Goal: Transaction & Acquisition: Purchase product/service

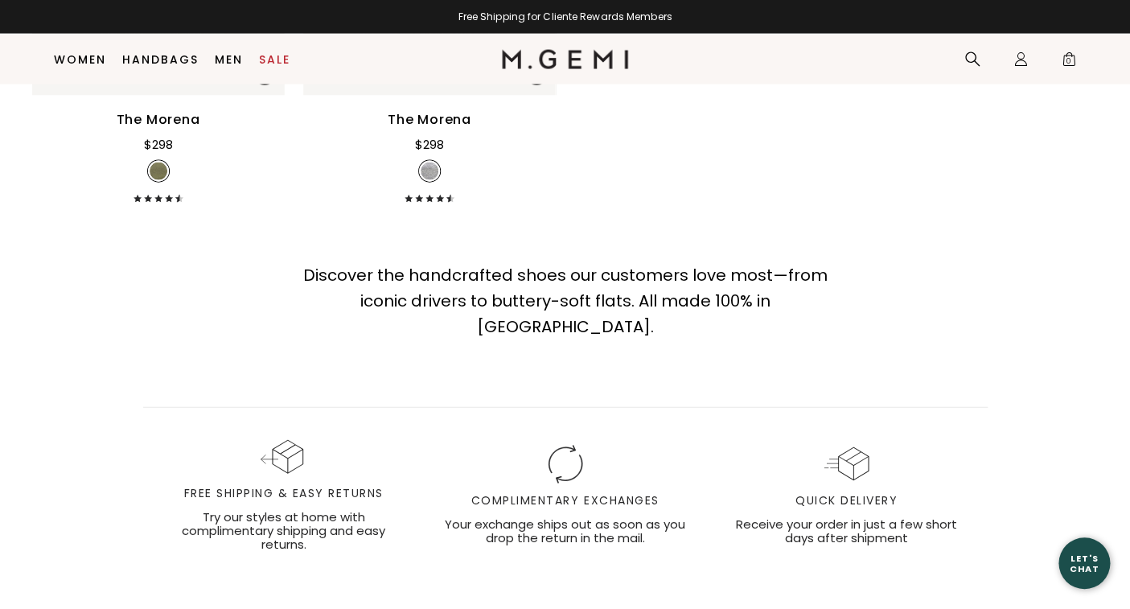
scroll to position [10287, 0]
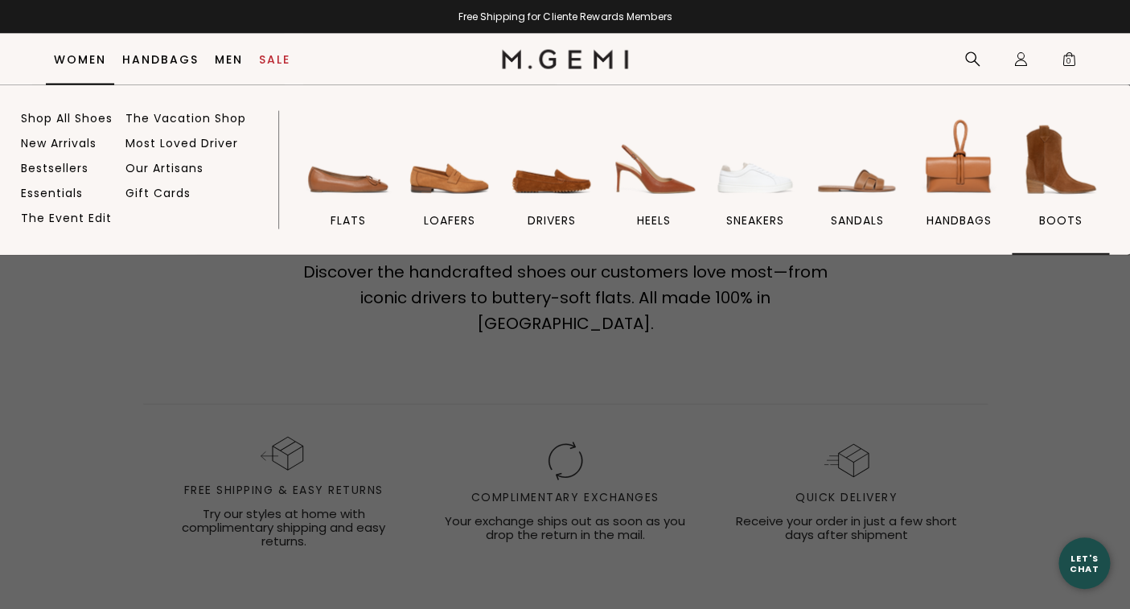
click at [1056, 166] on img at bounding box center [1060, 160] width 90 height 90
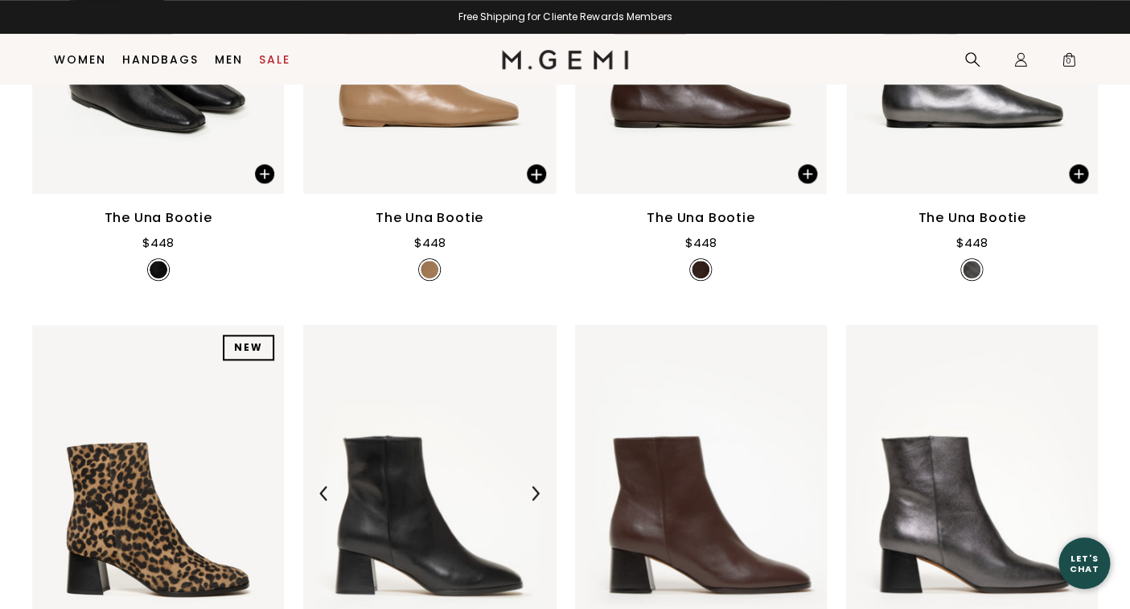
scroll to position [450, 0]
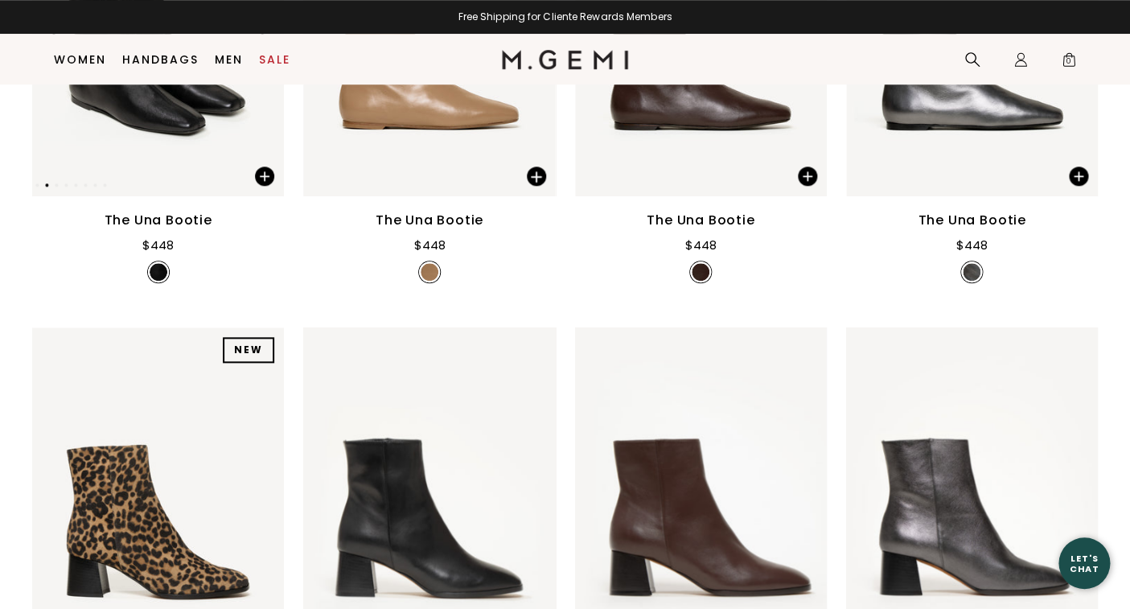
click at [169, 134] on img at bounding box center [158, 29] width 252 height 336
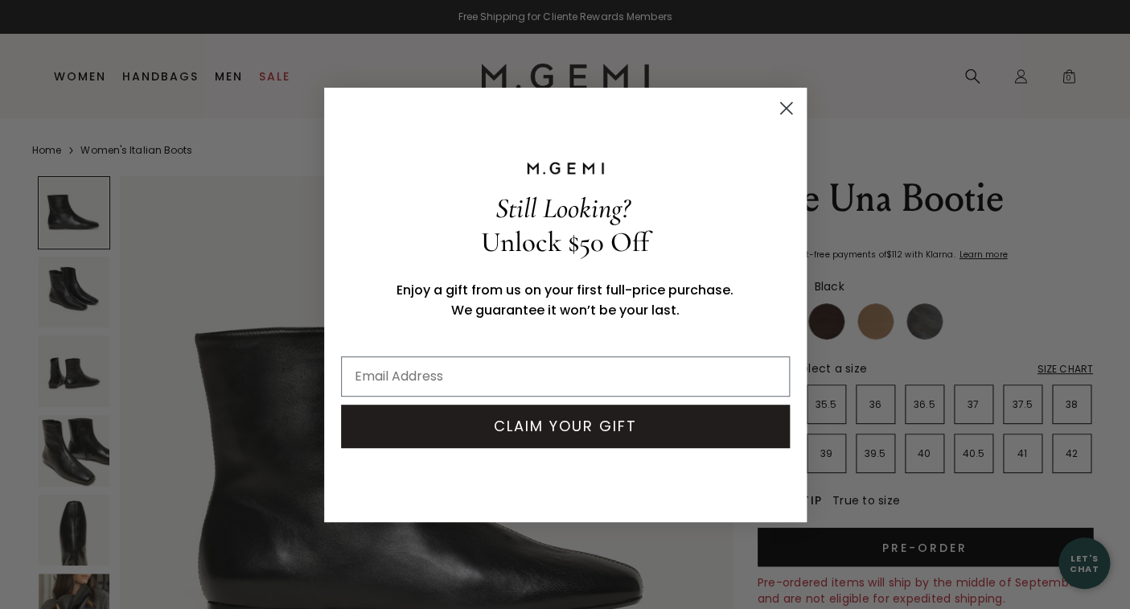
click at [782, 105] on circle "Close dialog" at bounding box center [785, 107] width 27 height 27
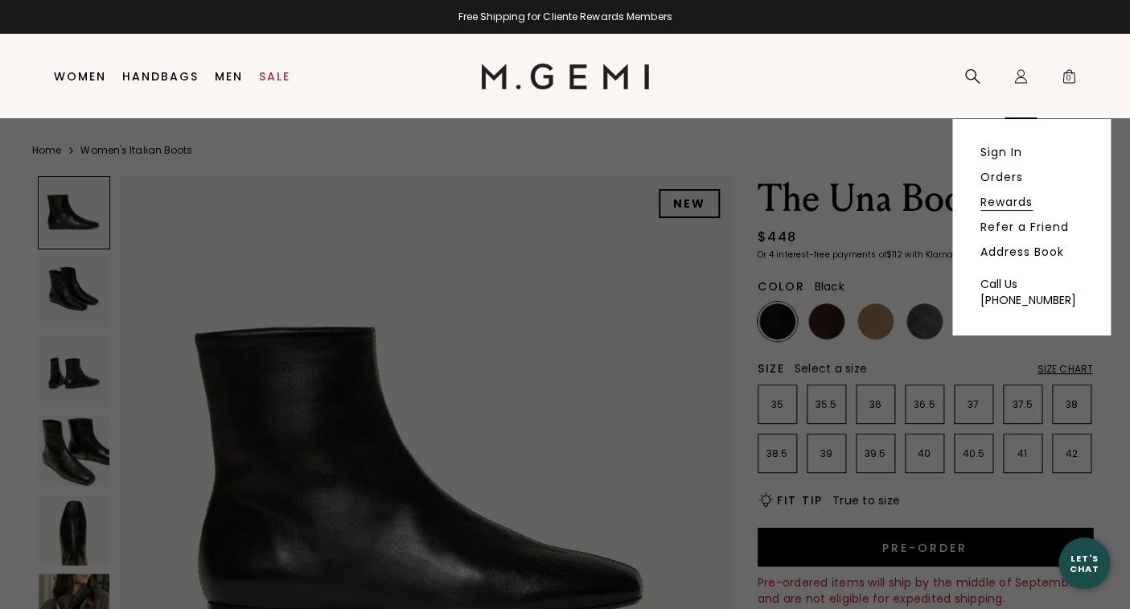
click at [1003, 199] on link "Rewards" at bounding box center [1007, 202] width 52 height 14
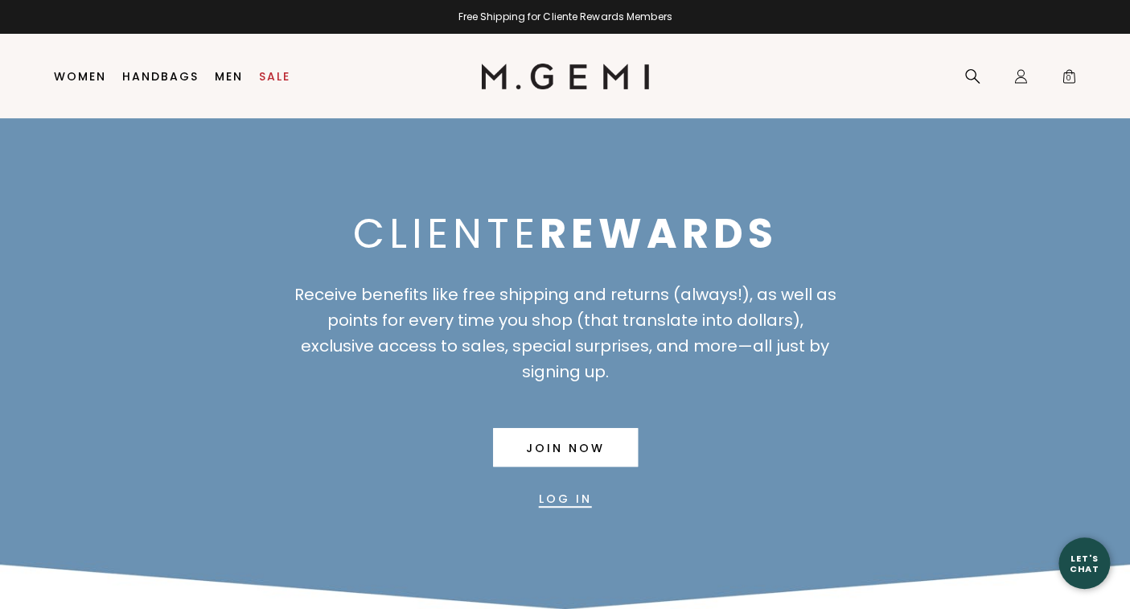
click at [566, 496] on link "Log In" at bounding box center [565, 499] width 53 height 39
